Goal: Task Accomplishment & Management: Use online tool/utility

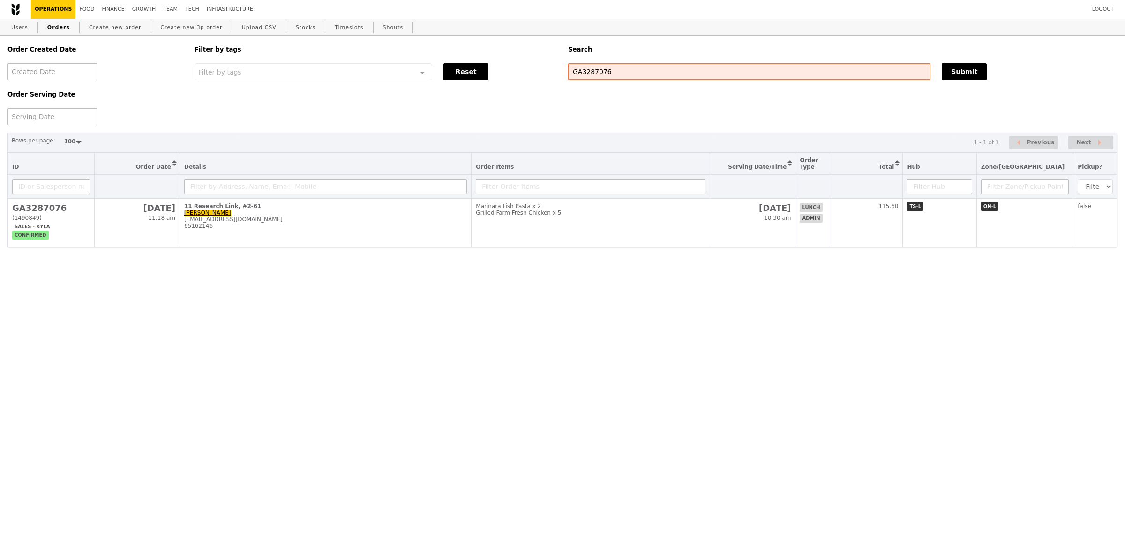
select select "100"
click at [662, 65] on input "GA3287076" at bounding box center [749, 71] width 362 height 17
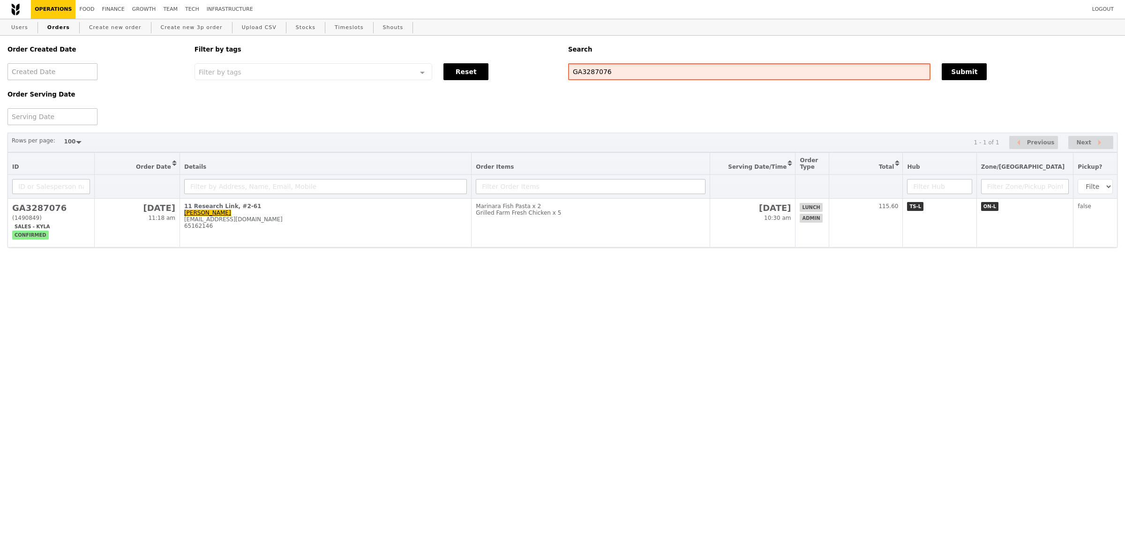
paste input "sinying@nus.edu.sg"
type input "sinying@nus.edu.sg"
click at [970, 82] on div "Order Created Date Order Serving Date Filter by tags Filter by tags Meal_Plan W…" at bounding box center [562, 81] width 1121 height 90
click at [973, 73] on button "Submit" at bounding box center [964, 71] width 45 height 17
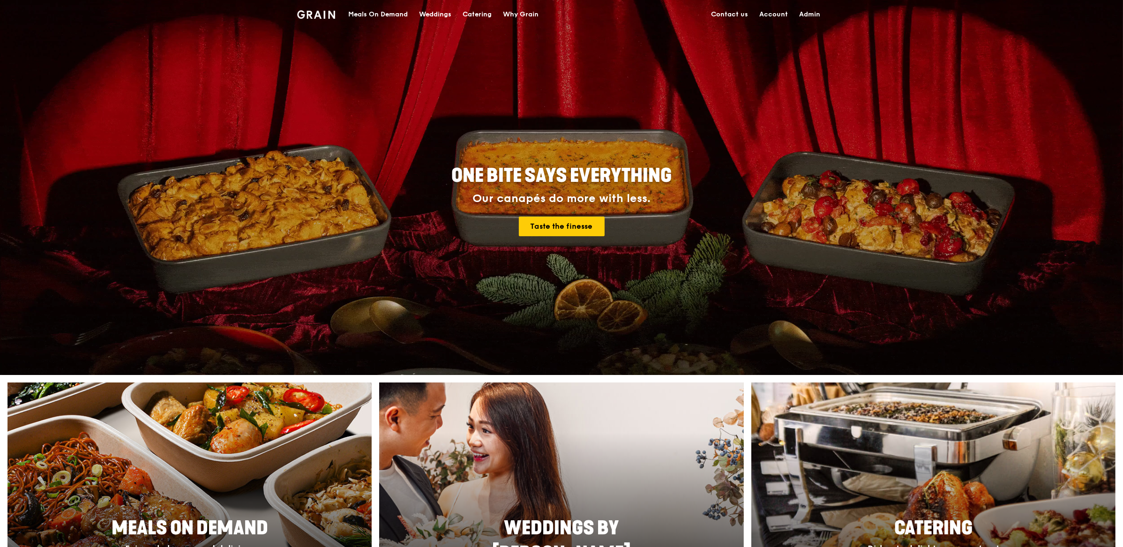
click at [363, 21] on div "Meals On Demand" at bounding box center [378, 14] width 60 height 28
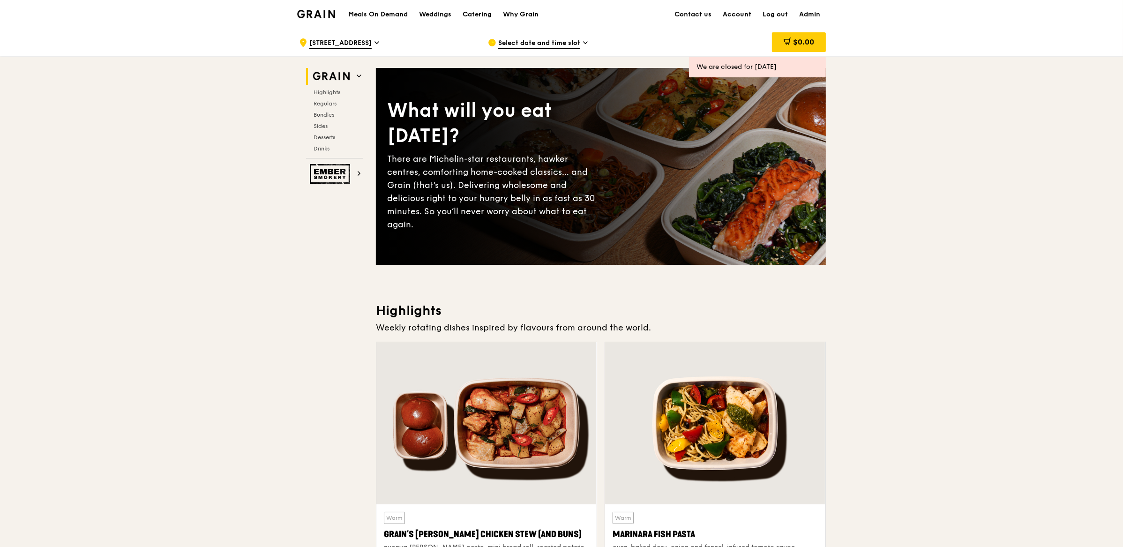
click at [501, 39] on span "Select date and time slot" at bounding box center [539, 43] width 82 height 10
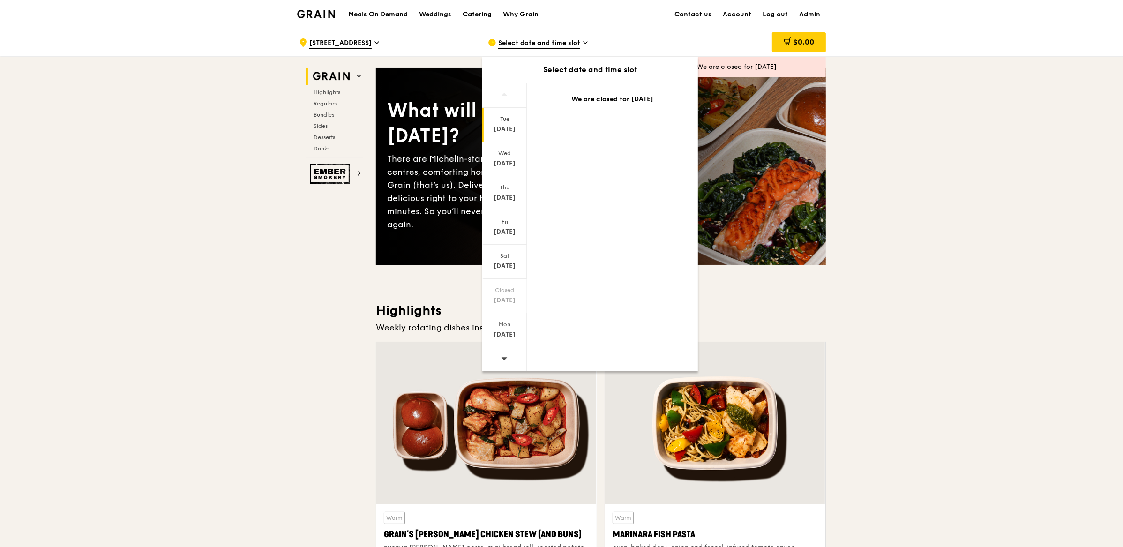
click at [510, 356] on div at bounding box center [504, 359] width 45 height 24
click at [508, 360] on div at bounding box center [504, 359] width 45 height 24
click at [508, 326] on div "Mon" at bounding box center [505, 325] width 42 height 8
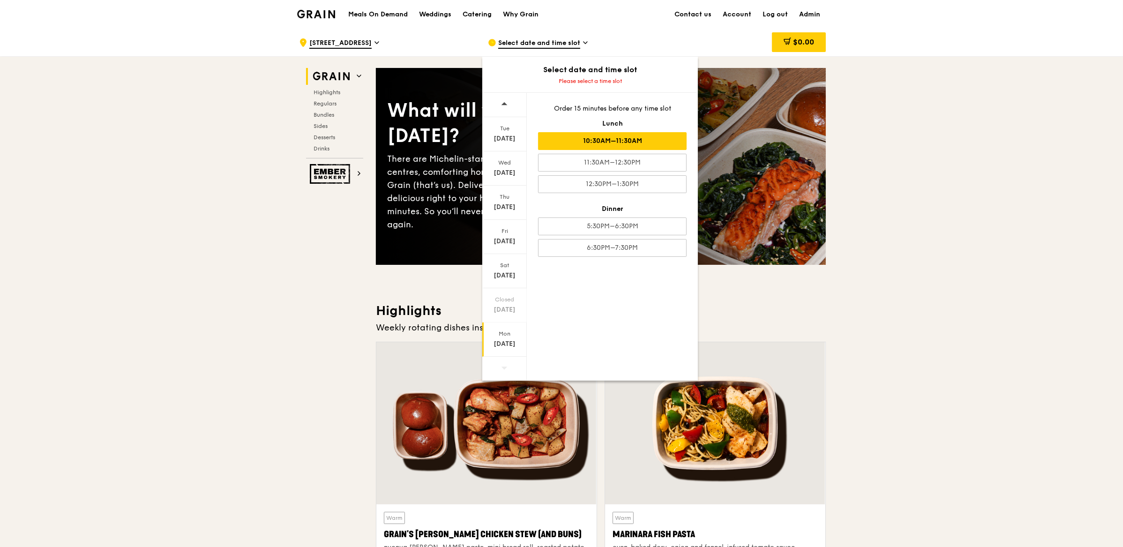
click at [625, 142] on div "10:30AM–11:30AM" at bounding box center [612, 141] width 149 height 18
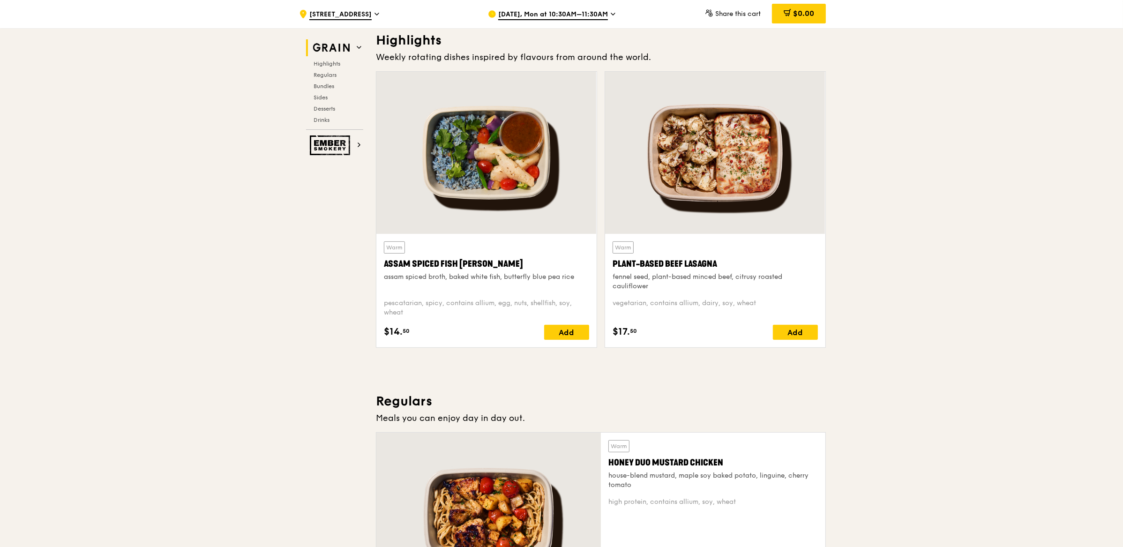
scroll to position [271, 0]
